Goal: Information Seeking & Learning: Learn about a topic

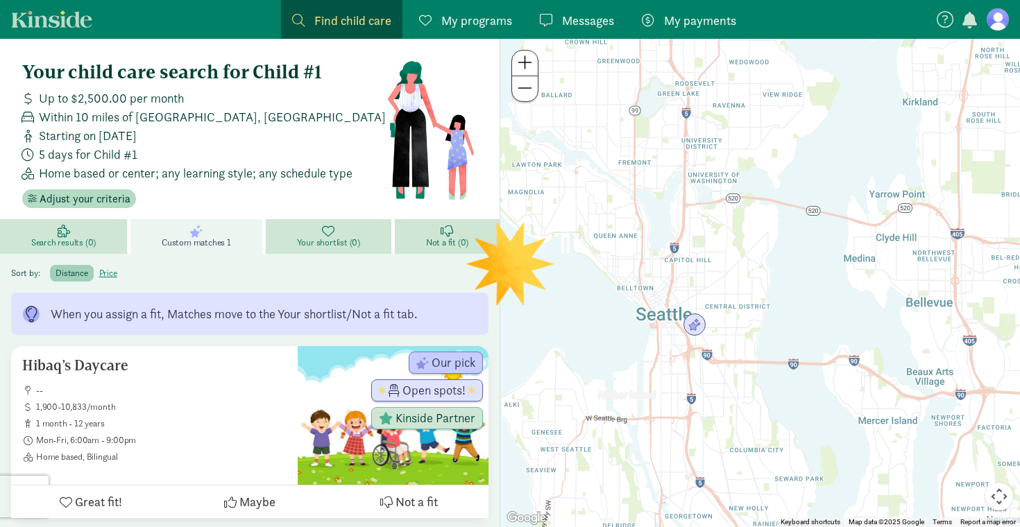
click at [690, 294] on div at bounding box center [760, 283] width 520 height 488
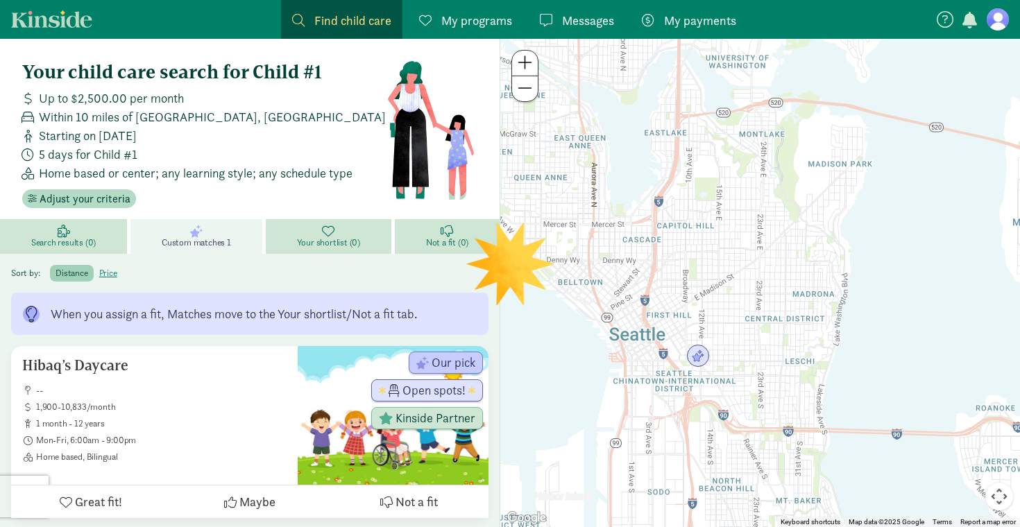
click at [702, 318] on div at bounding box center [760, 283] width 520 height 488
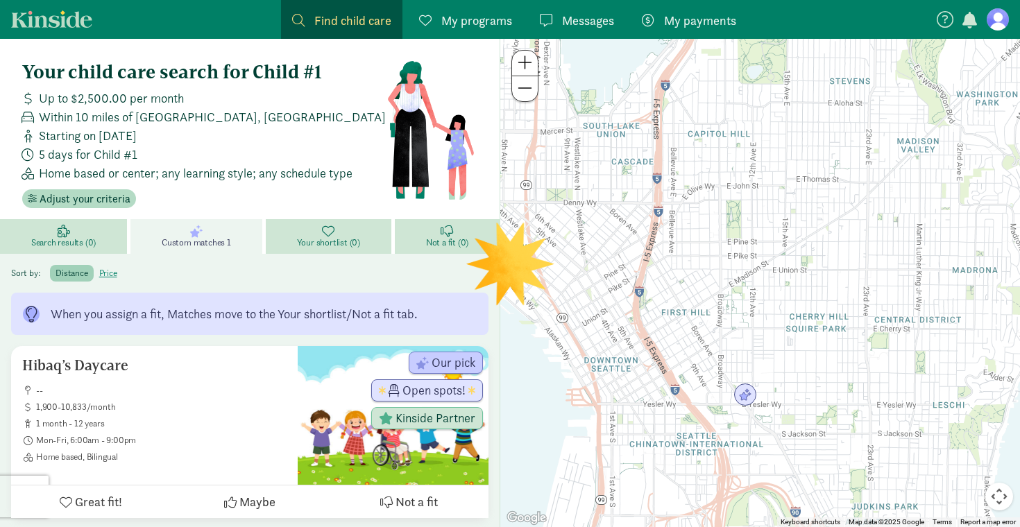
drag, startPoint x: 699, startPoint y: 325, endPoint x: 752, endPoint y: 326, distance: 52.7
click at [752, 326] on div at bounding box center [760, 283] width 520 height 488
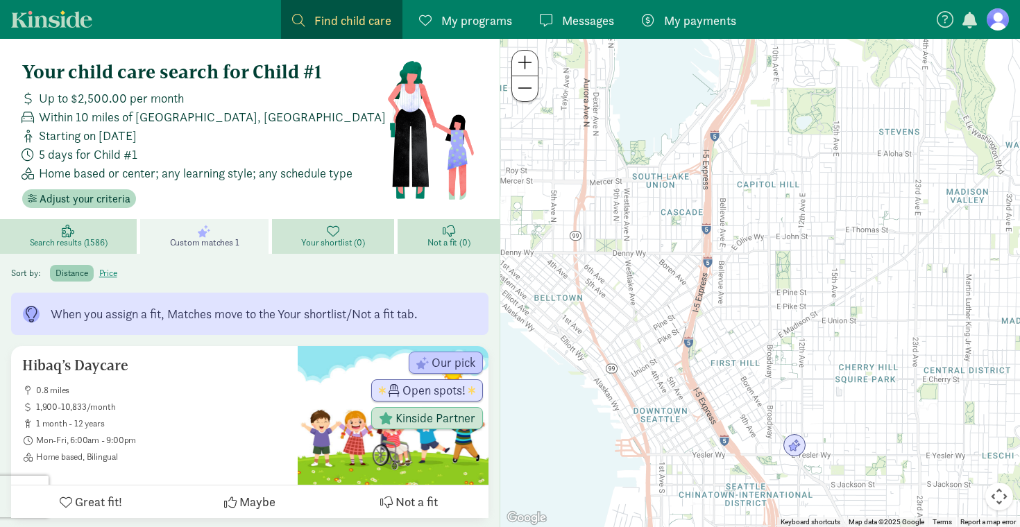
drag, startPoint x: 747, startPoint y: 361, endPoint x: 805, endPoint y: 410, distance: 76.4
click at [805, 410] on div at bounding box center [760, 283] width 520 height 488
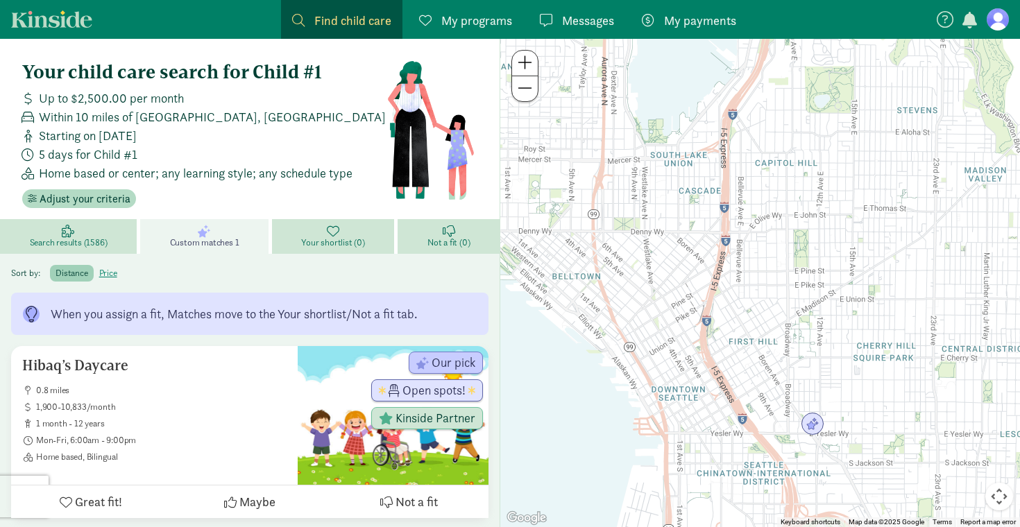
drag, startPoint x: 797, startPoint y: 396, endPoint x: 809, endPoint y: 376, distance: 23.3
click at [809, 376] on div at bounding box center [760, 283] width 520 height 488
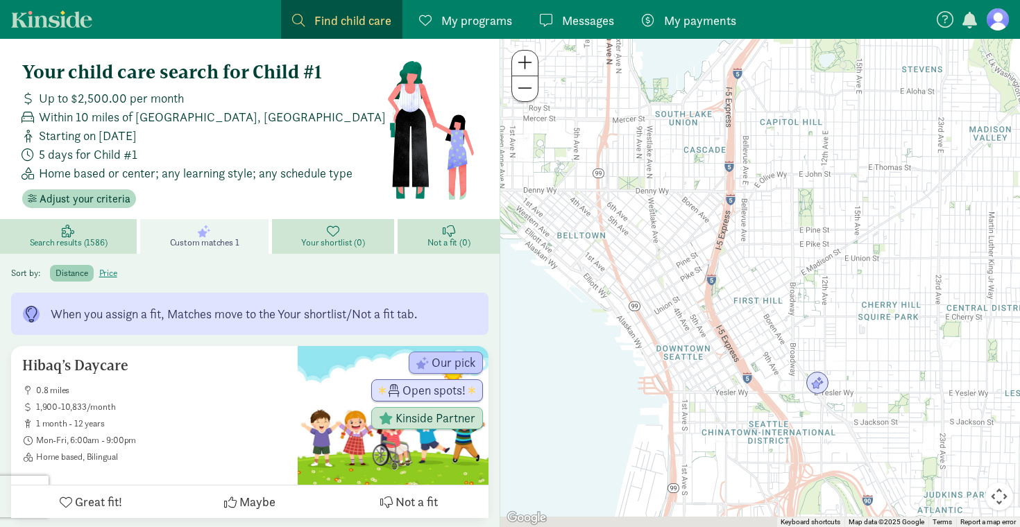
drag, startPoint x: 809, startPoint y: 376, endPoint x: 810, endPoint y: 334, distance: 42.3
click at [810, 334] on div at bounding box center [760, 283] width 520 height 488
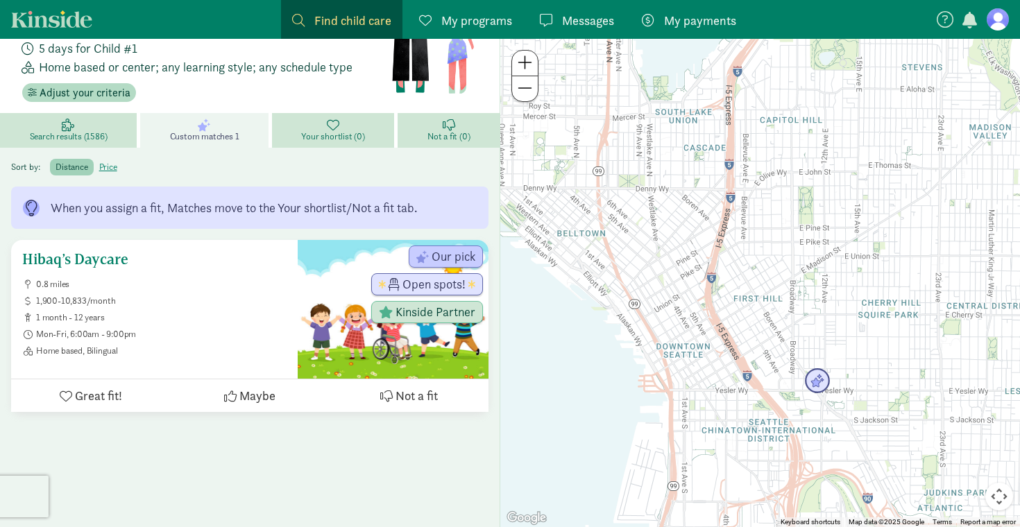
scroll to position [108, 0]
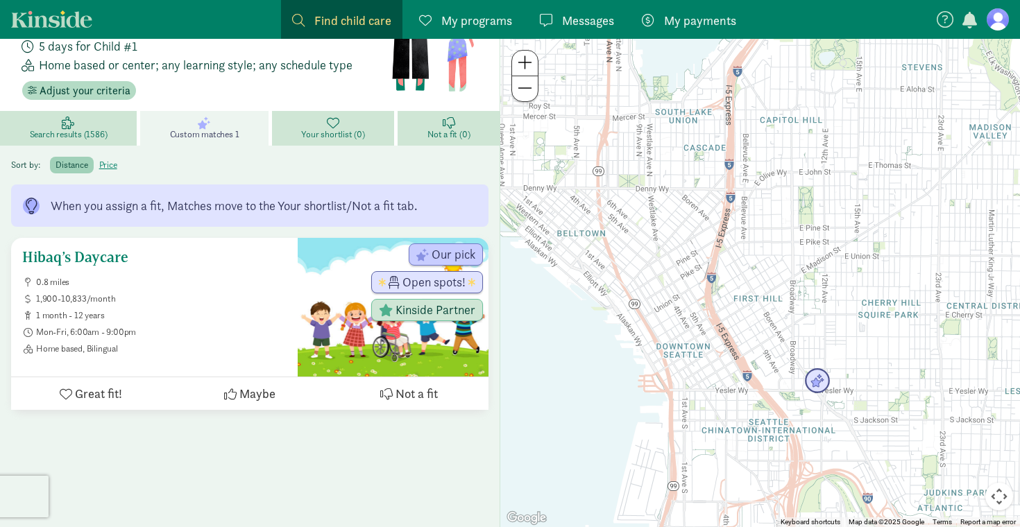
click at [170, 299] on span "1,900-10,833/month" at bounding box center [161, 298] width 250 height 11
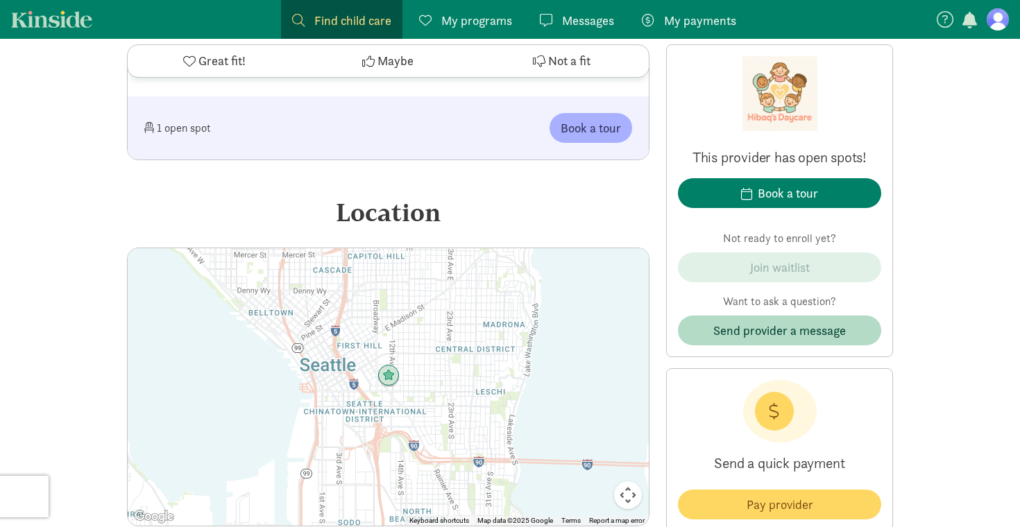
scroll to position [1920, 0]
